Goal: Task Accomplishment & Management: Complete application form

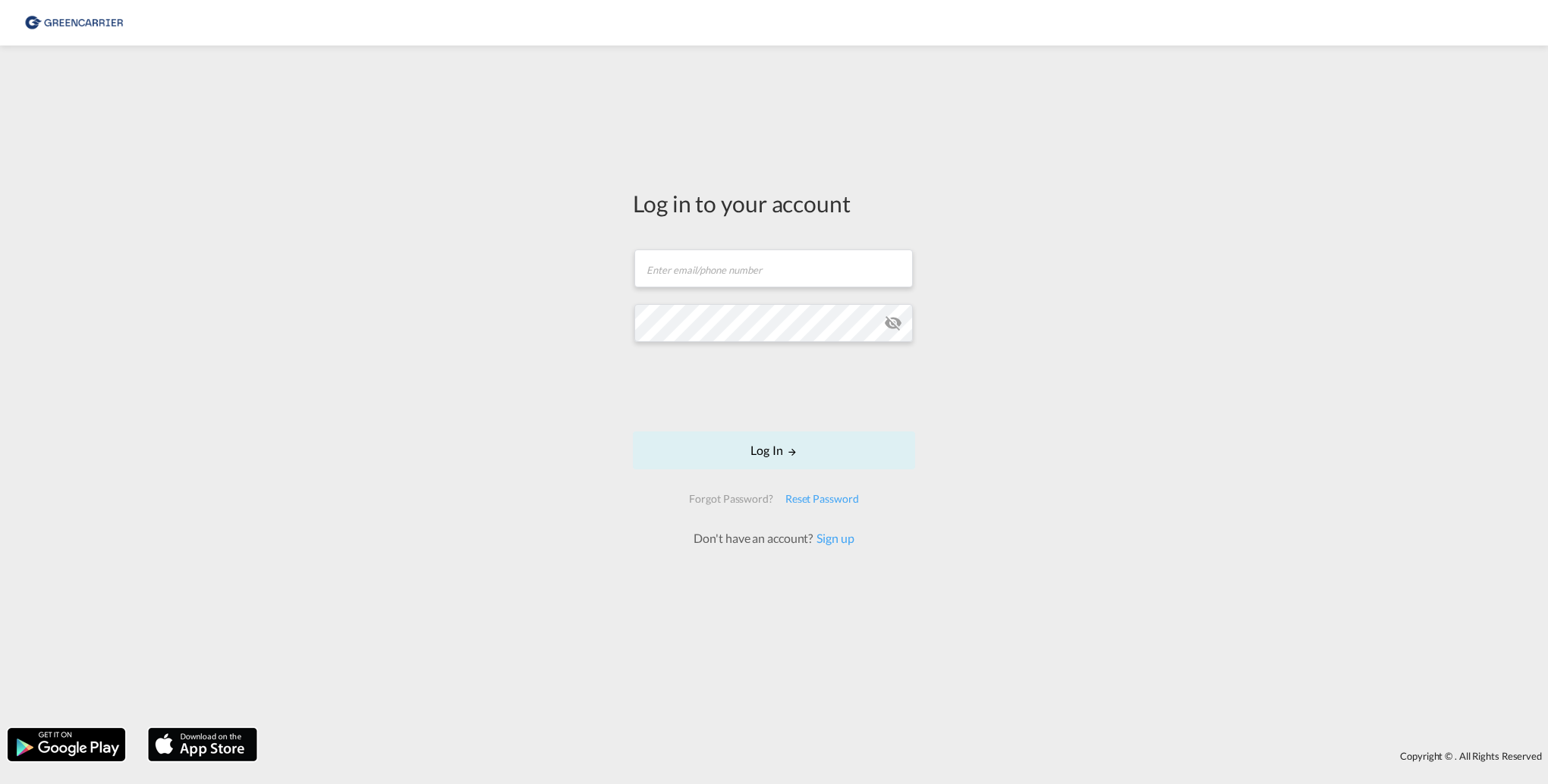
click at [754, 245] on form "Email field is required Password field is required Log In Forgot Password? Rese…" at bounding box center [774, 390] width 283 height 312
click at [808, 493] on div "Reset Password" at bounding box center [822, 499] width 86 height 28
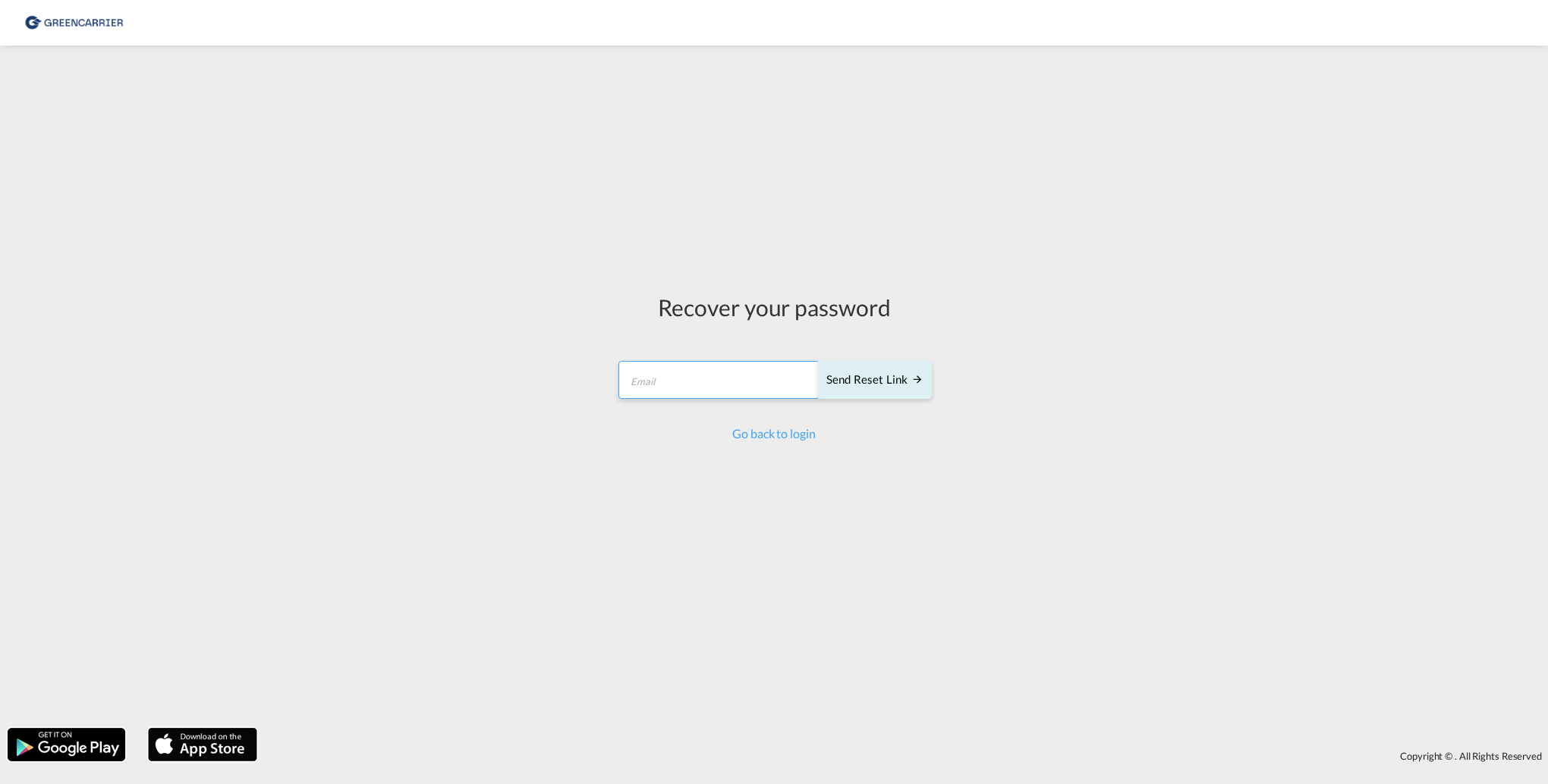
click at [661, 375] on input "email" at bounding box center [718, 380] width 201 height 38
type input "[EMAIL_ADDRESS][DOMAIN_NAME]"
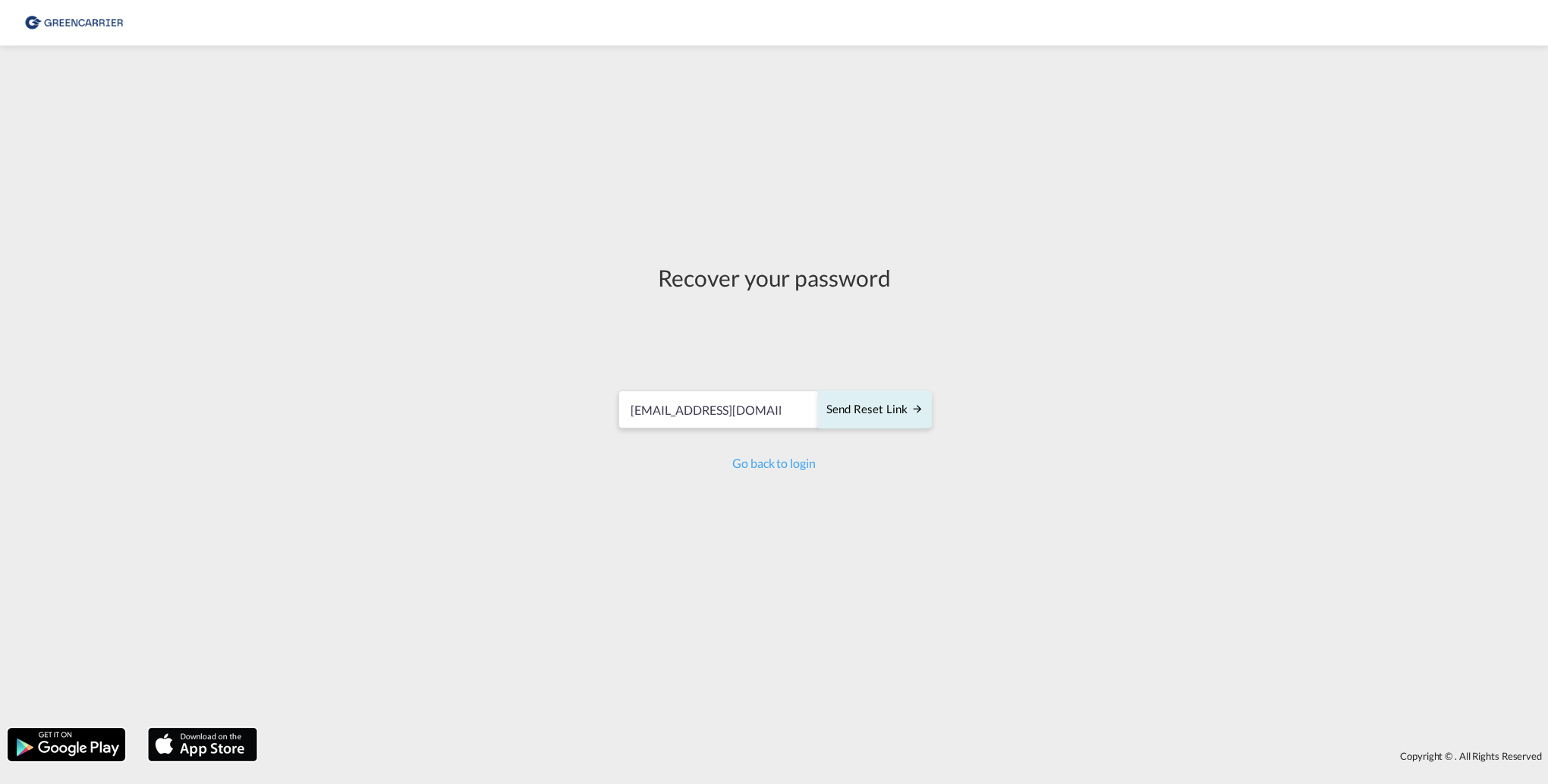
click at [887, 371] on div at bounding box center [774, 340] width 230 height 62
drag, startPoint x: 858, startPoint y: 410, endPoint x: 855, endPoint y: 447, distance: 37.1
click at [858, 410] on div "Send reset link" at bounding box center [874, 410] width 97 height 18
click at [785, 474] on link "Go back to login" at bounding box center [774, 470] width 83 height 15
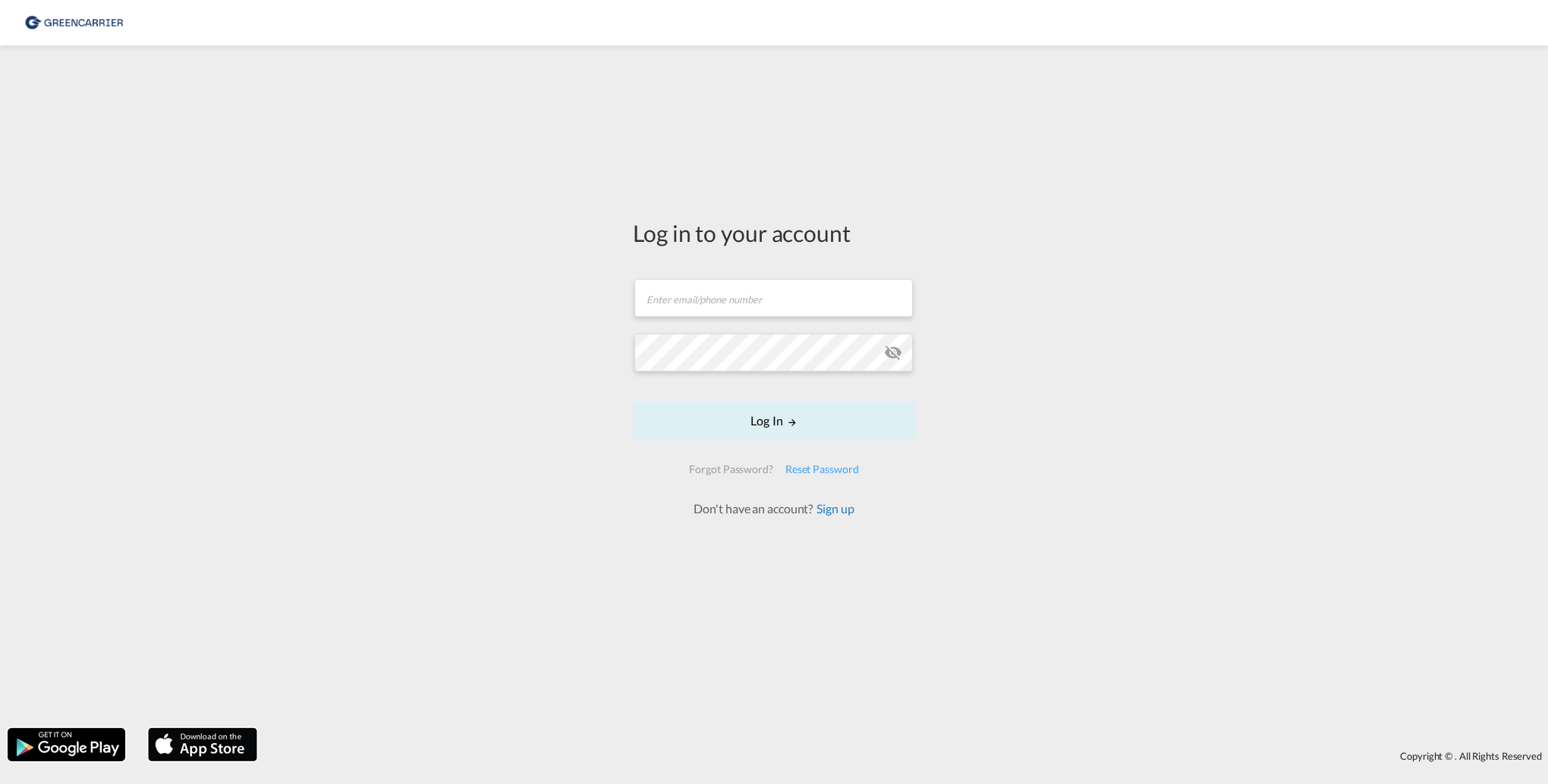
click at [829, 507] on link "Sign up" at bounding box center [832, 509] width 41 height 15
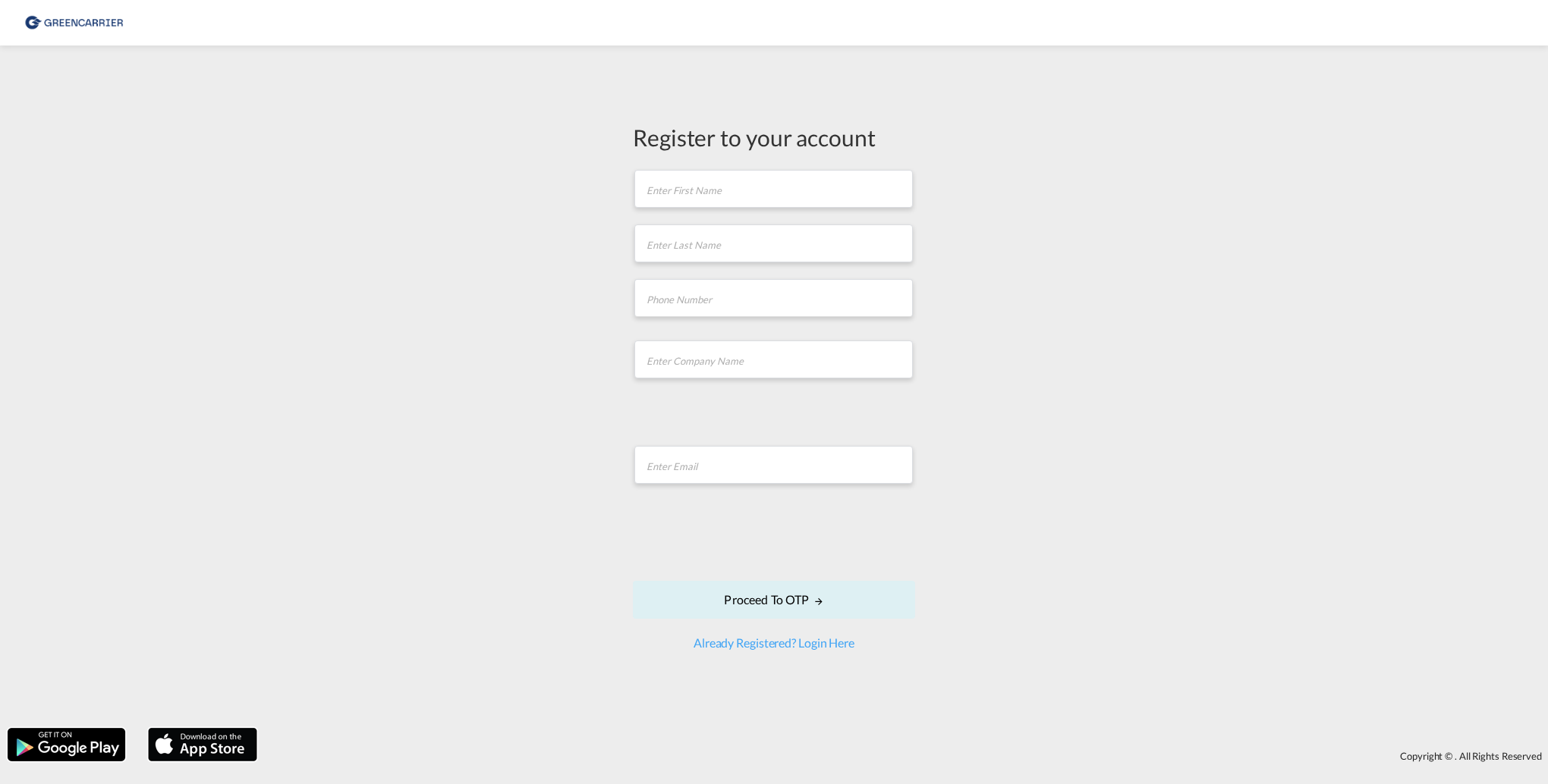
click at [669, 212] on form "First name is required Last name is required Company Name field is required Ema…" at bounding box center [774, 409] width 283 height 483
click at [672, 201] on input "text" at bounding box center [774, 189] width 279 height 38
type input "[PERSON_NAME]"
type input "Hua"
type input "0401716861956"
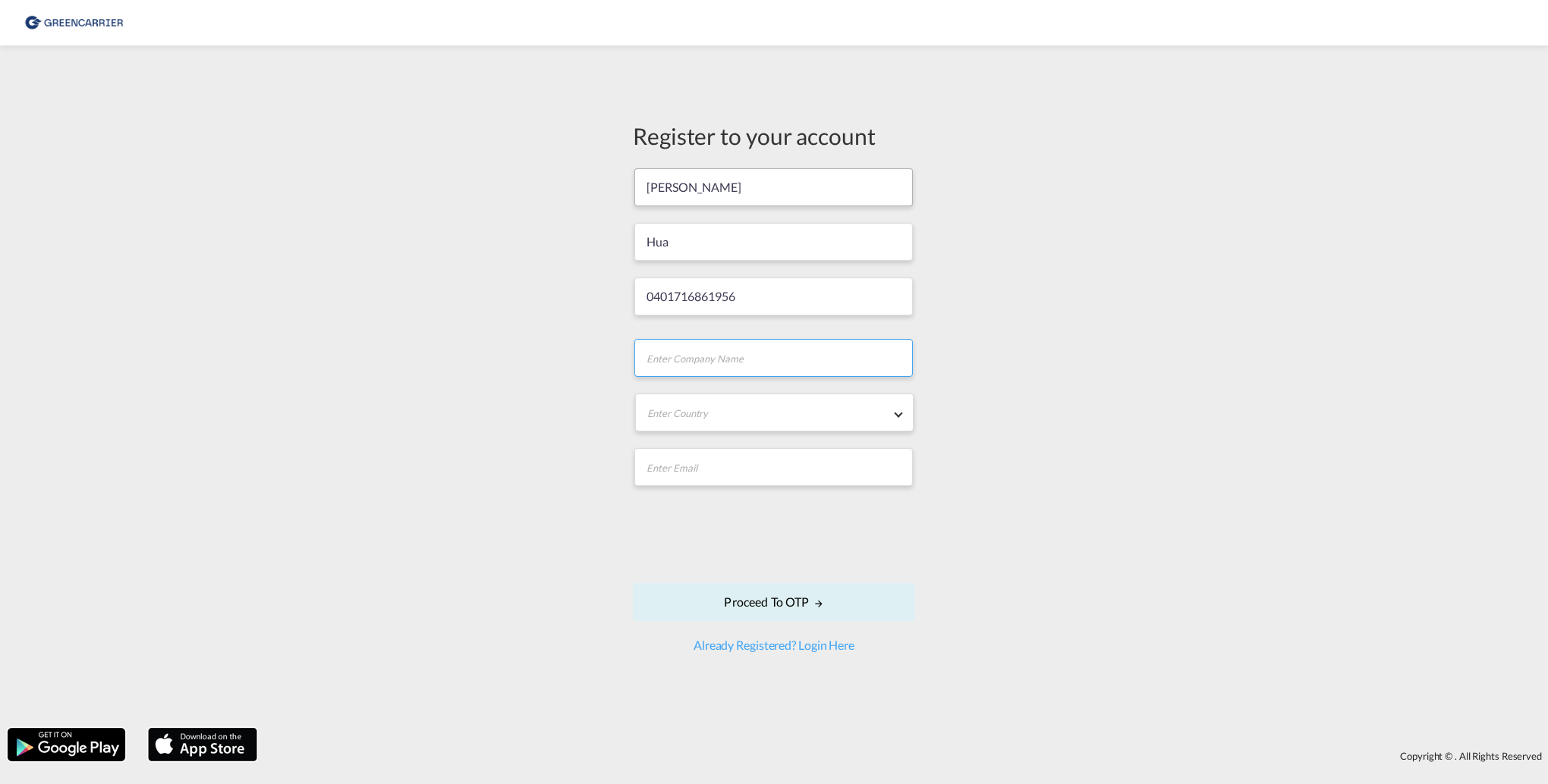
type input "DP World Logistics [GEOGRAPHIC_DATA] B.V. & Co. KG"
type input "[EMAIL_ADDRESS][DOMAIN_NAME]"
type input "Mate"
click at [823, 421] on md-select "Enter Country [GEOGRAPHIC_DATA] [GEOGRAPHIC_DATA] [GEOGRAPHIC_DATA] [US_STATE] …" at bounding box center [774, 413] width 279 height 38
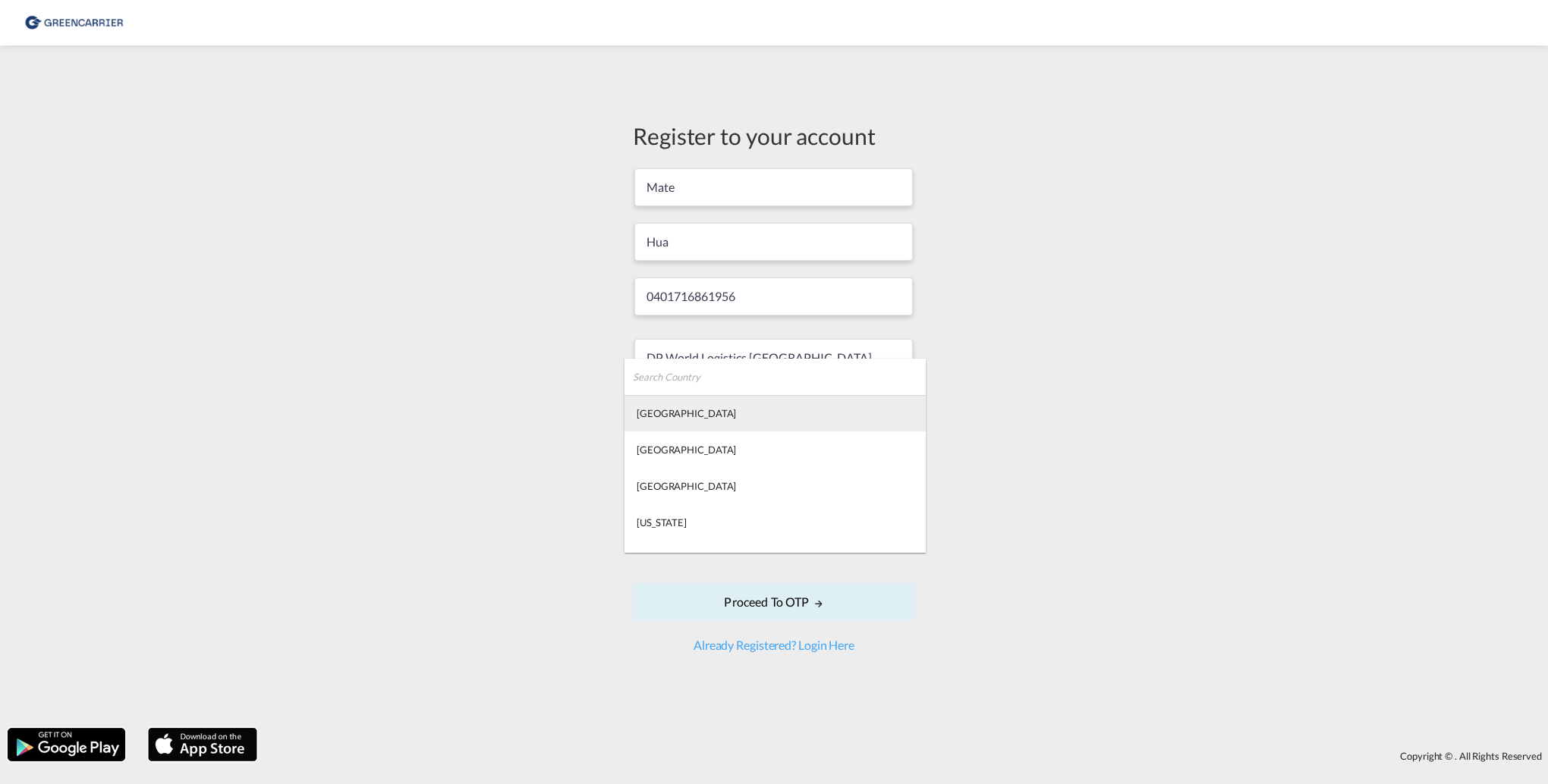
type md-option "[GEOGRAPHIC_DATA]"
type md-option "[US_STATE]"
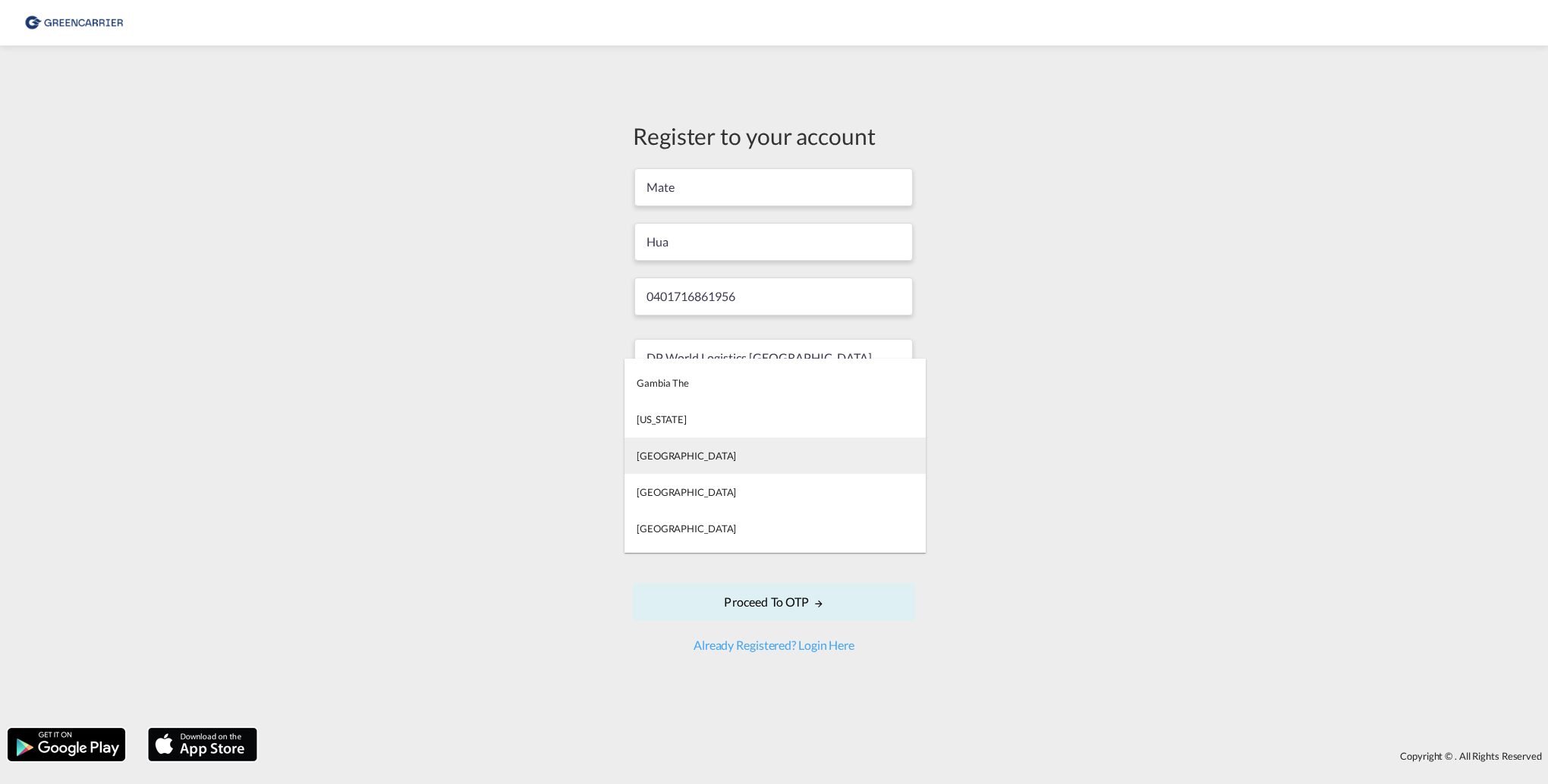
type md-option "[GEOGRAPHIC_DATA]"
click at [776, 457] on md-option "[GEOGRAPHIC_DATA]" at bounding box center [774, 455] width 301 height 37
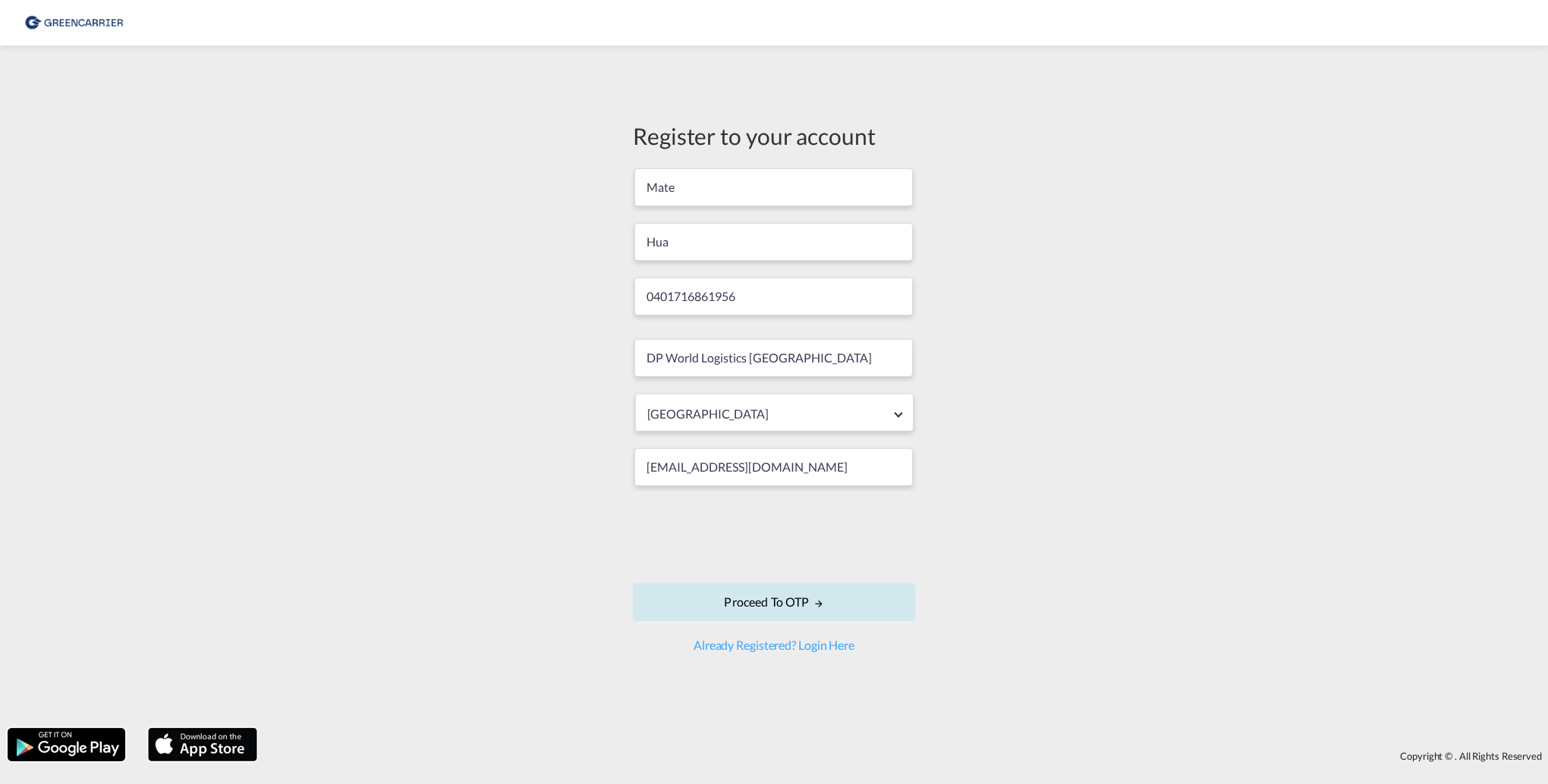
click at [864, 608] on button "Proceed to OTP" at bounding box center [774, 602] width 283 height 38
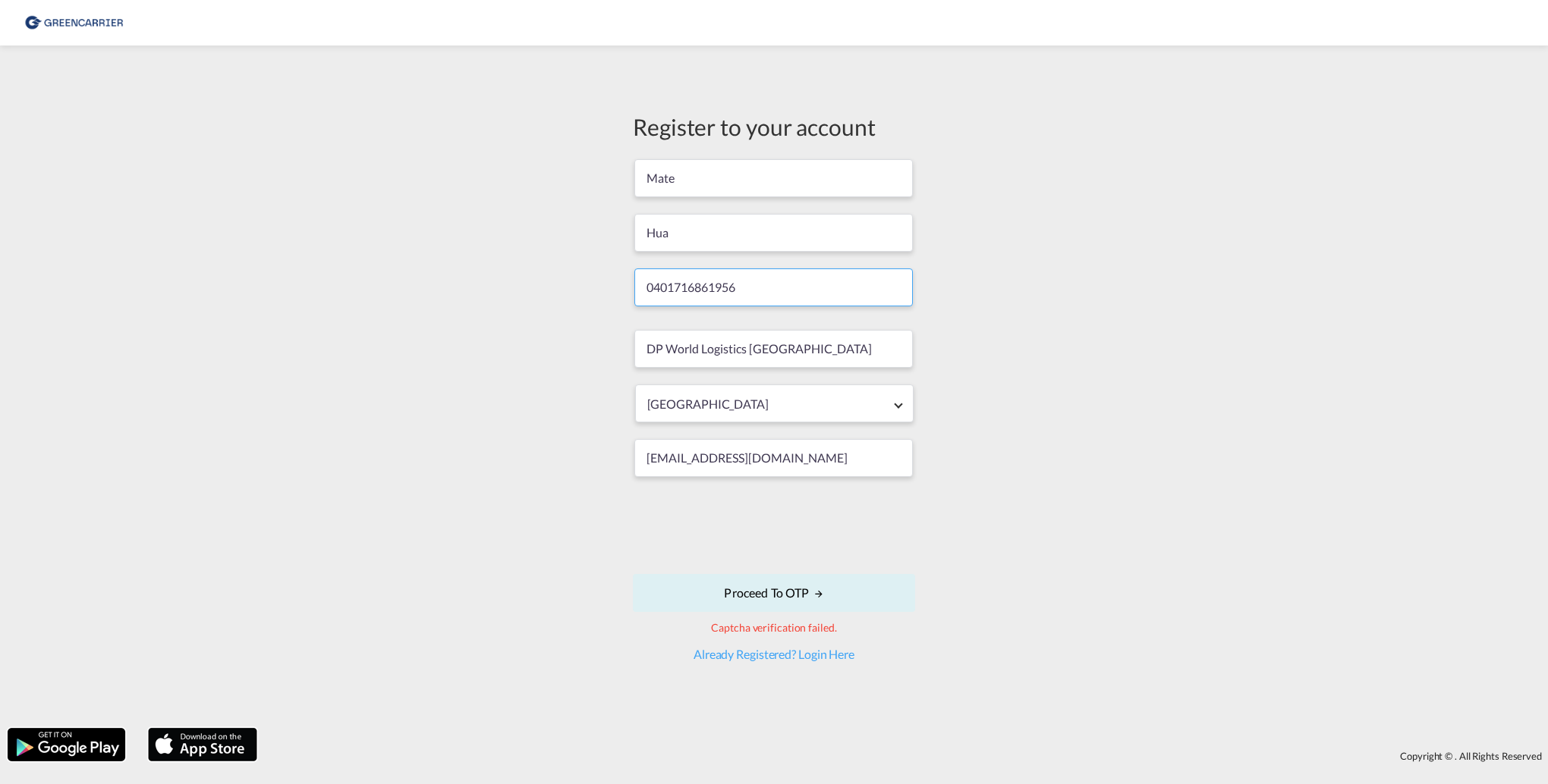
drag, startPoint x: 739, startPoint y: 289, endPoint x: 515, endPoint y: 283, distance: 224.1
click at [515, 283] on div "Register to your account [PERSON_NAME] 0401716861956 DP World Logistics [GEOGRA…" at bounding box center [774, 387] width 1548 height 667
paste input "[PHONE_NUMBER]"
type input "[PHONE_NUMBER]"
click at [777, 600] on button "Proceed to OTP" at bounding box center [774, 592] width 283 height 38
